Goal: Transaction & Acquisition: Purchase product/service

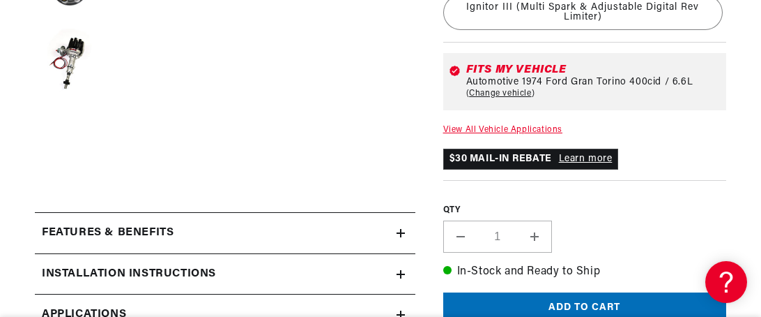
click at [492, 129] on link "View All Vehicle Applications" at bounding box center [502, 130] width 119 height 8
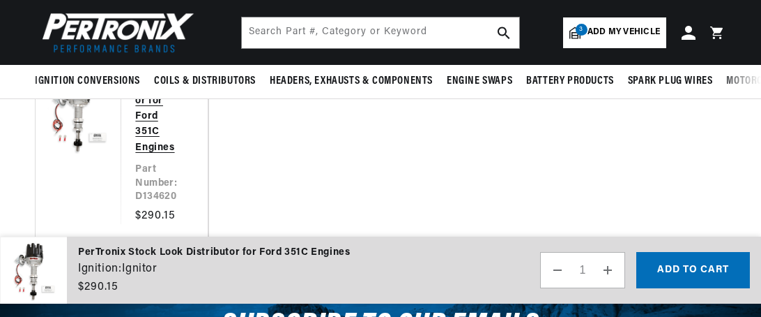
click at [153, 155] on link "PerTronix Stock Look Distributor for Ford 351C Engines" at bounding box center [157, 93] width 44 height 125
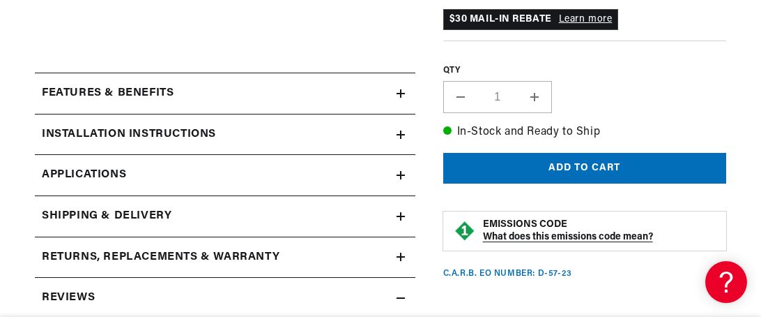
scroll to position [697, 0]
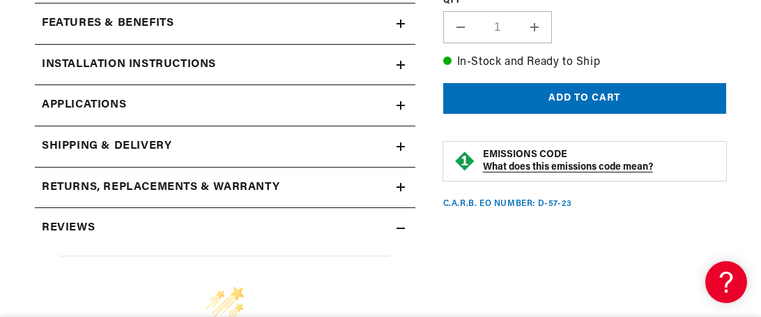
click at [86, 104] on span "Applications" at bounding box center [84, 105] width 84 height 18
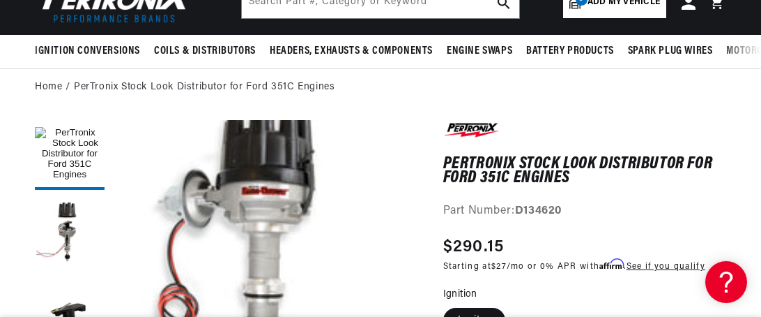
scroll to position [20, 0]
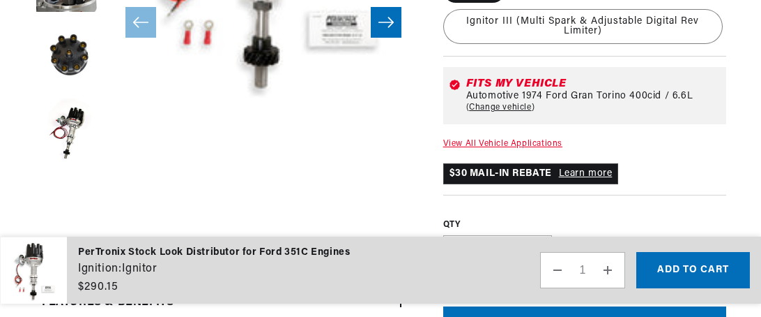
scroll to position [0, 520]
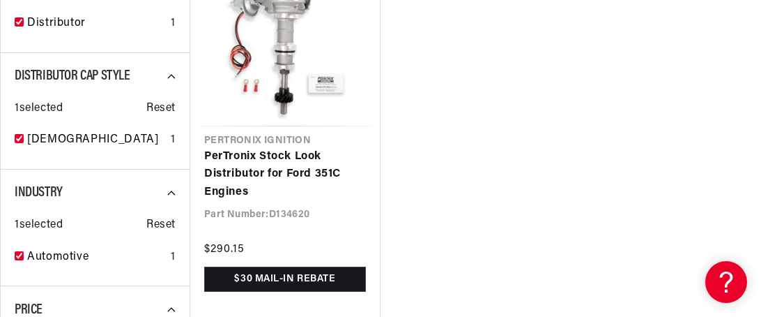
scroll to position [349, 0]
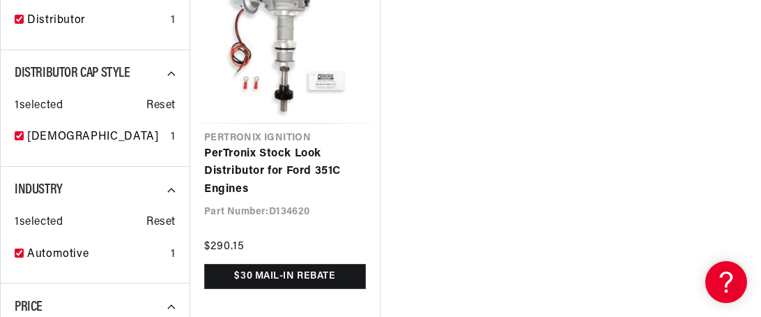
scroll to position [767, 0]
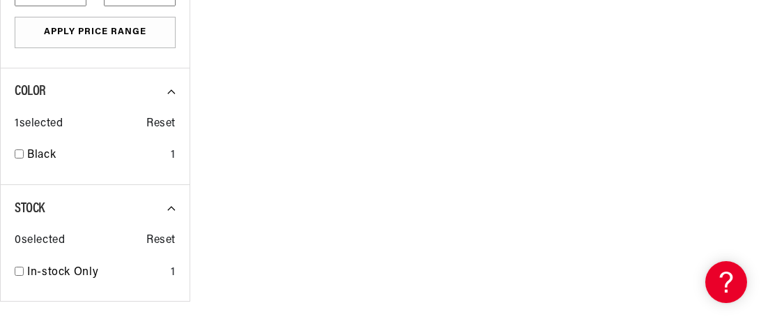
checkbox input "false"
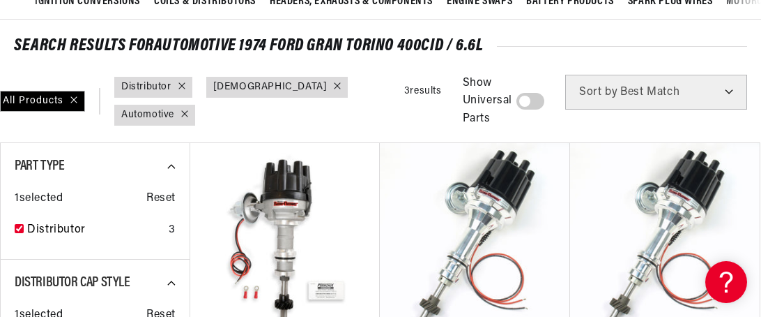
scroll to position [0, 0]
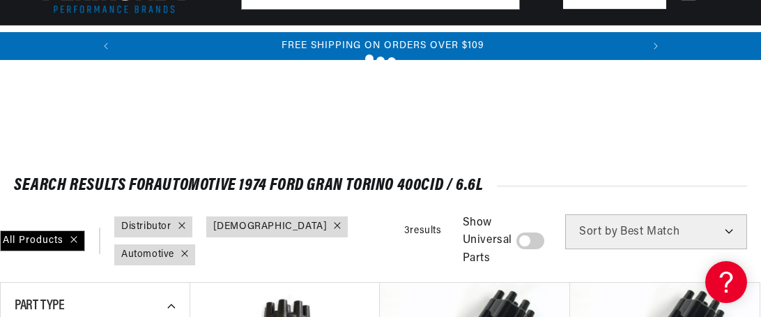
scroll to position [418, 0]
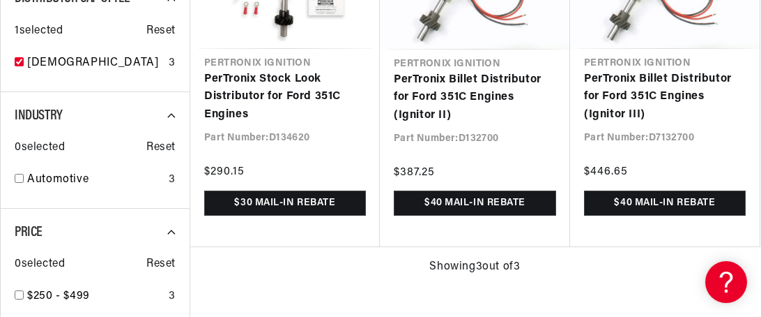
checkbox input "false"
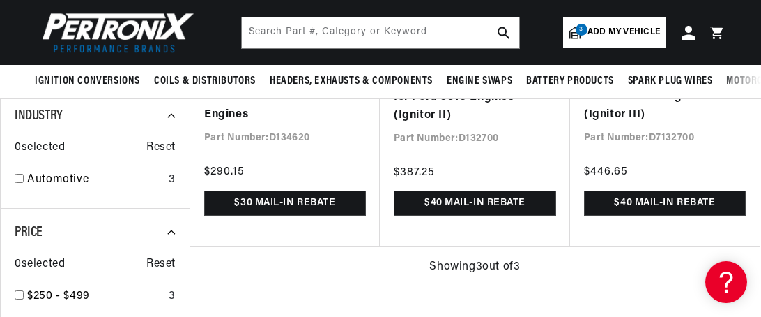
scroll to position [349, 0]
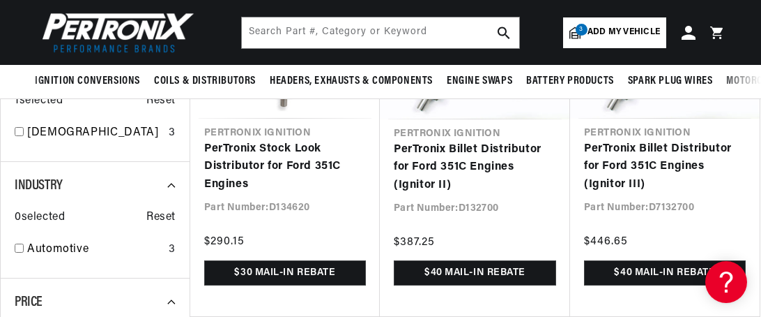
checkbox input "false"
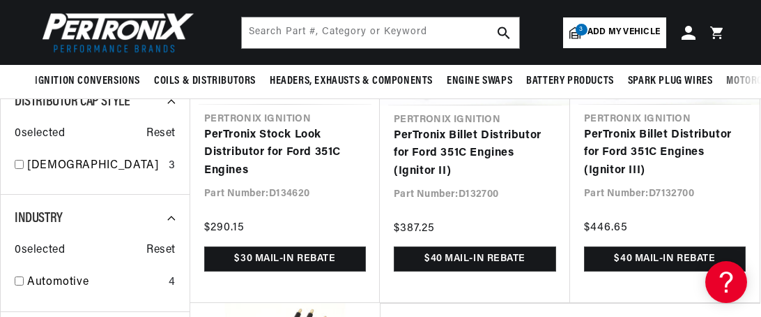
scroll to position [0, 520]
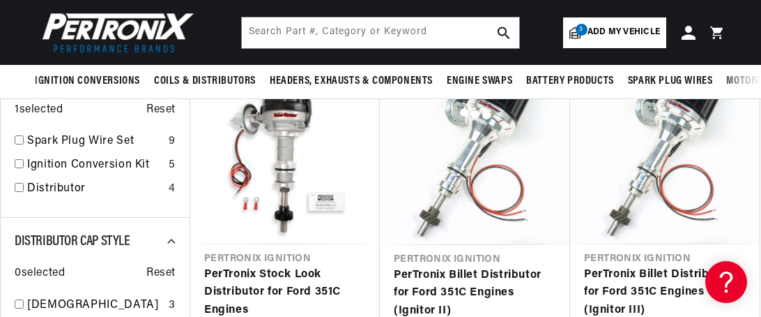
checkbox input "false"
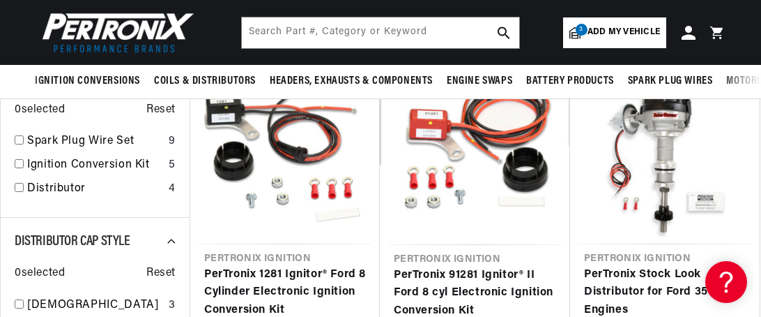
scroll to position [0, 166]
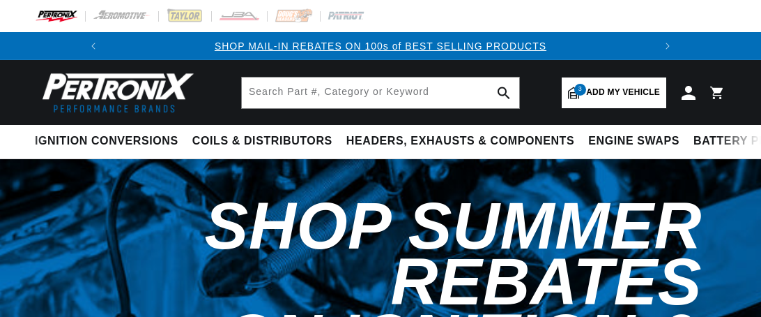
select select "1974"
select select "Ford"
select select "Gran-[GEOGRAPHIC_DATA]"
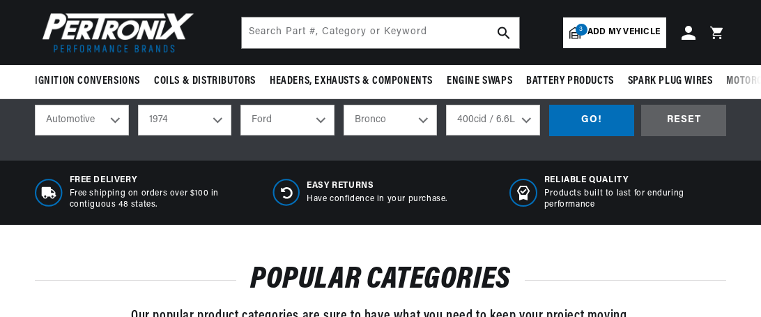
click at [478, 113] on select "7.0L 250cid / 4.1L 302cid / 5.0L 351cid / 5.8L 400cid / 6.6L 460cid / 7.5L" at bounding box center [493, 120] width 94 height 31
click at [446, 105] on select "7.0L 250cid / 4.1L 302cid / 5.0L 351cid / 5.8L 400cid / 6.6L 460cid / 7.5L" at bounding box center [493, 120] width 94 height 31
select select "351cid-5.8L"
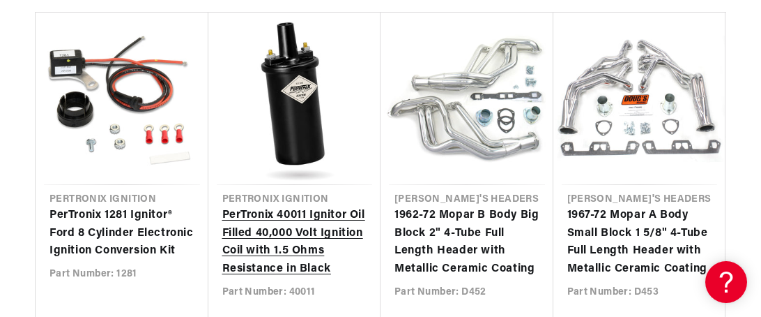
scroll to position [0, 520]
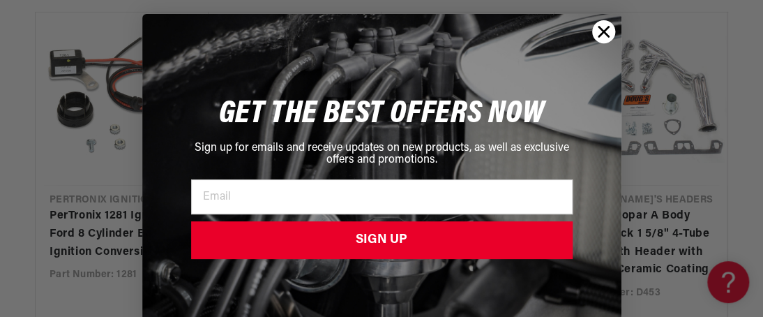
click at [602, 30] on icon "Close dialog" at bounding box center [603, 32] width 24 height 24
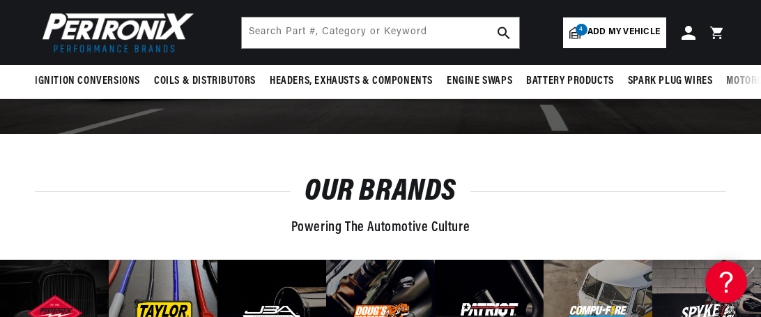
scroll to position [3277, 0]
